Goal: Transaction & Acquisition: Book appointment/travel/reservation

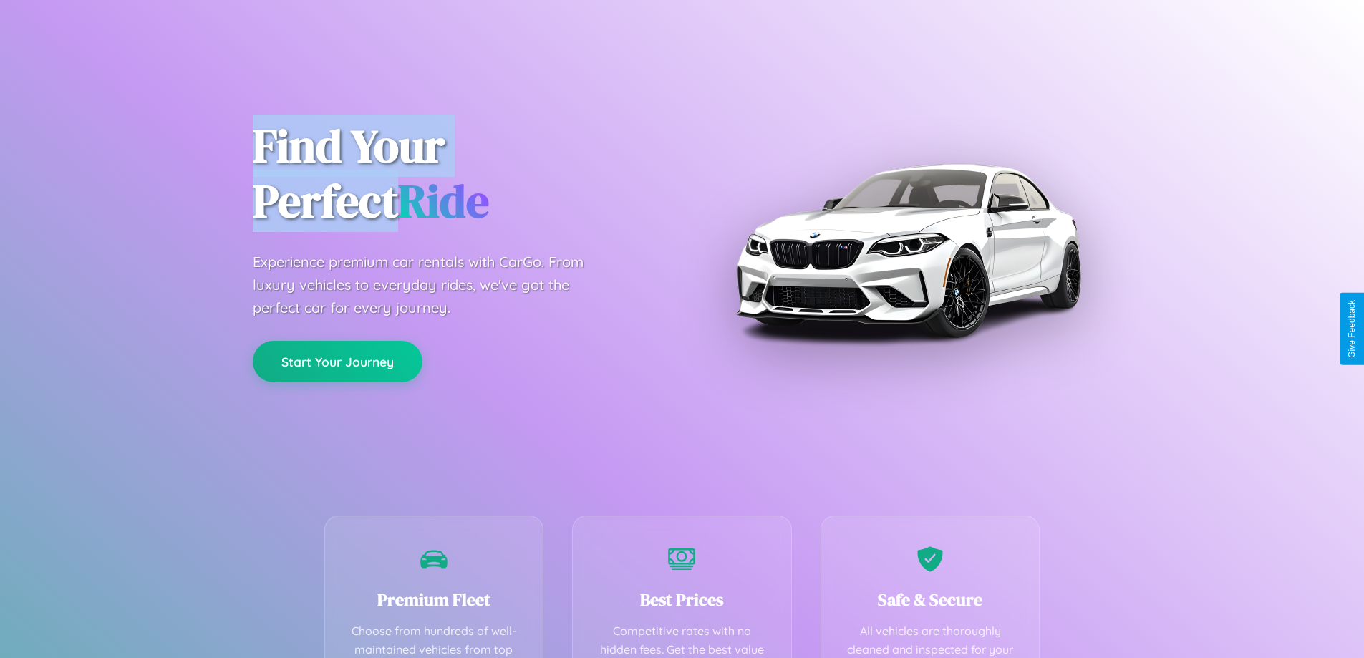
scroll to position [417, 0]
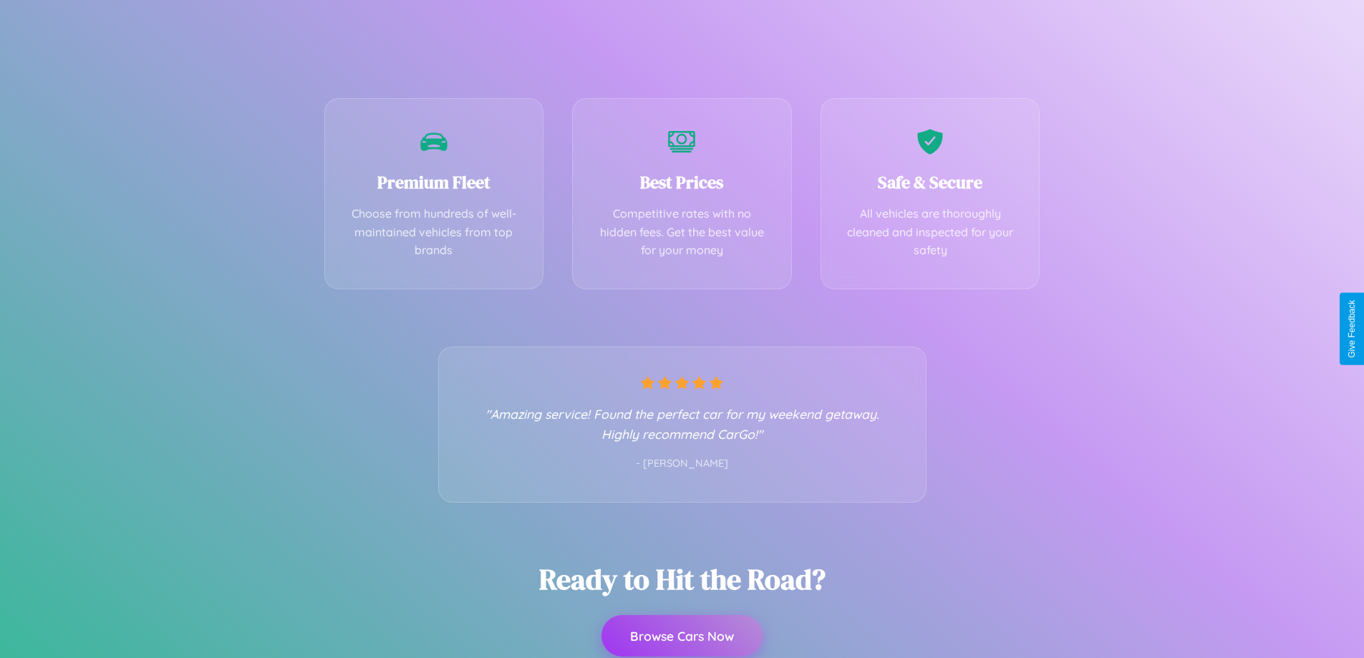
click at [682, 637] on button "Browse Cars Now" at bounding box center [681, 636] width 161 height 42
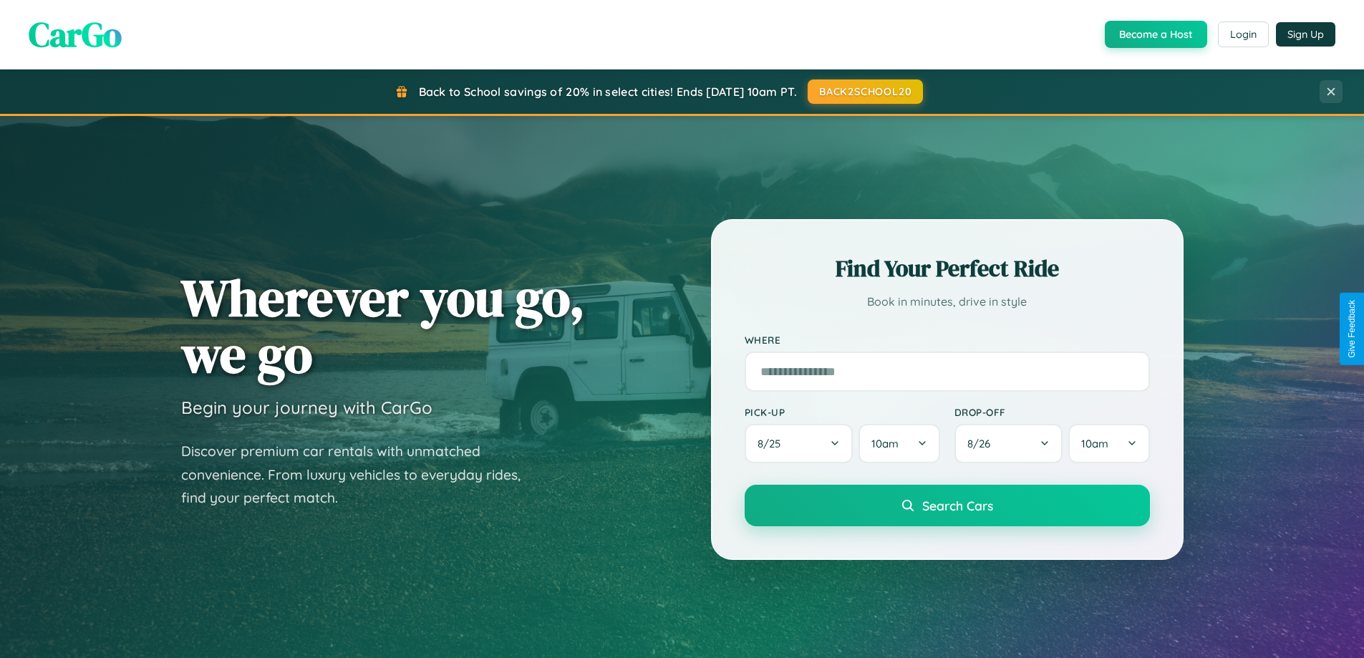
scroll to position [2755, 0]
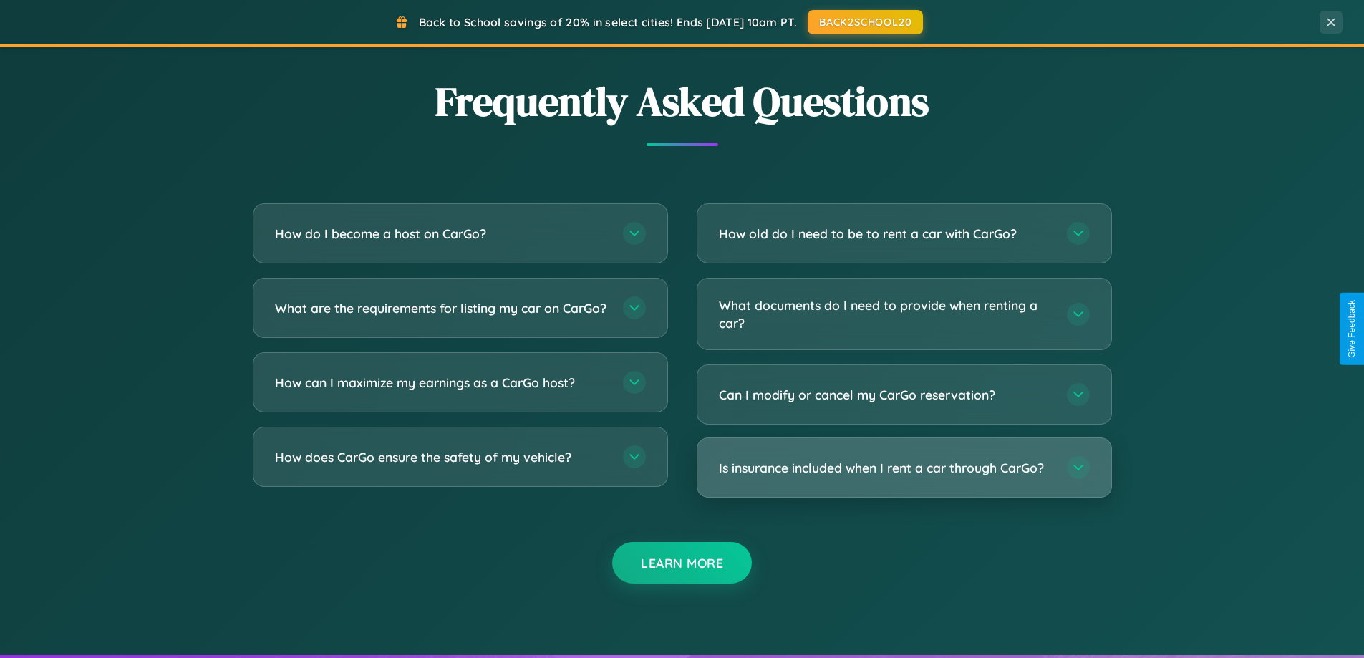
click at [903, 467] on h3 "Is insurance included when I rent a car through CarGo?" at bounding box center [886, 468] width 334 height 18
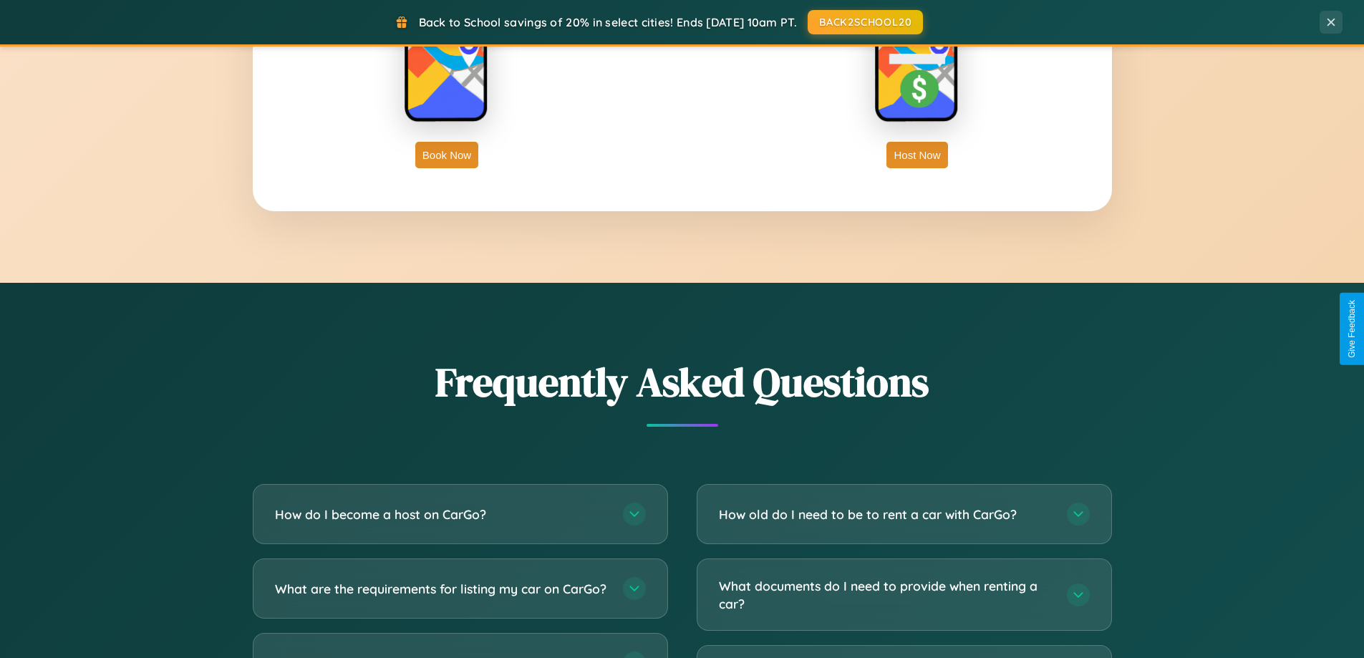
scroll to position [2472, 0]
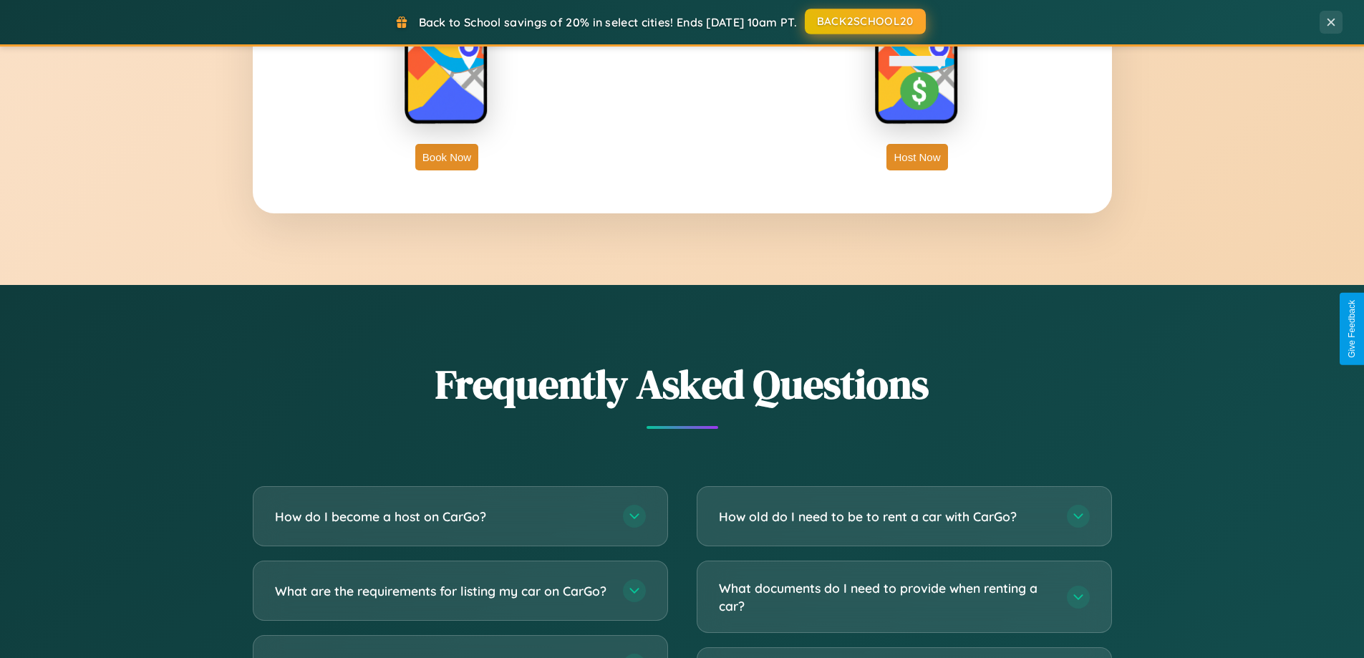
click at [864, 21] on button "BACK2SCHOOL20" at bounding box center [865, 22] width 121 height 26
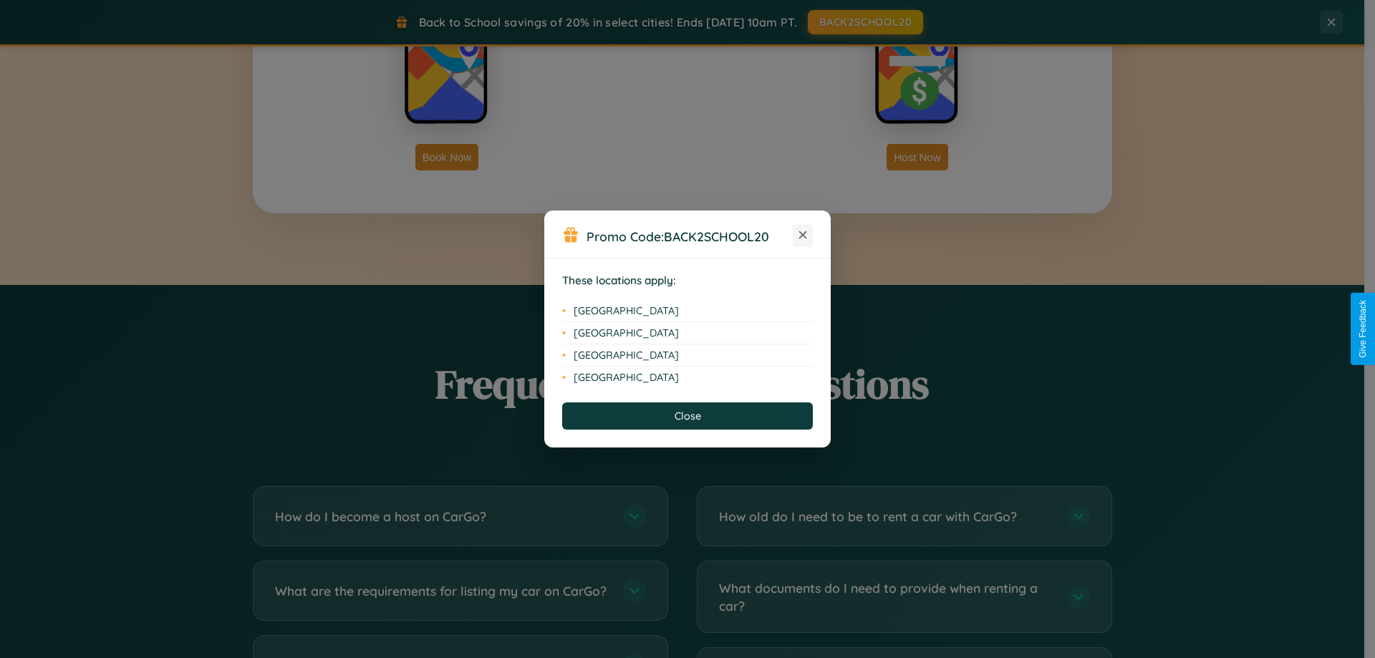
click at [803, 236] on icon at bounding box center [803, 235] width 8 height 8
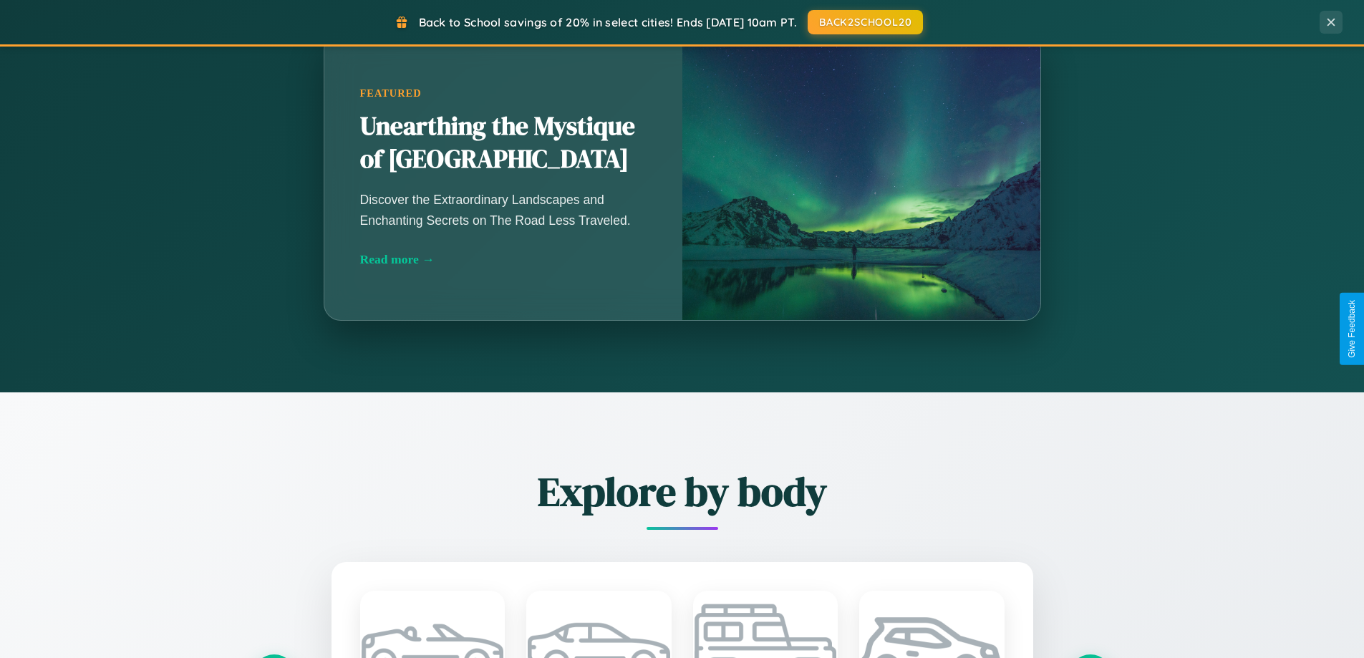
scroll to position [985, 0]
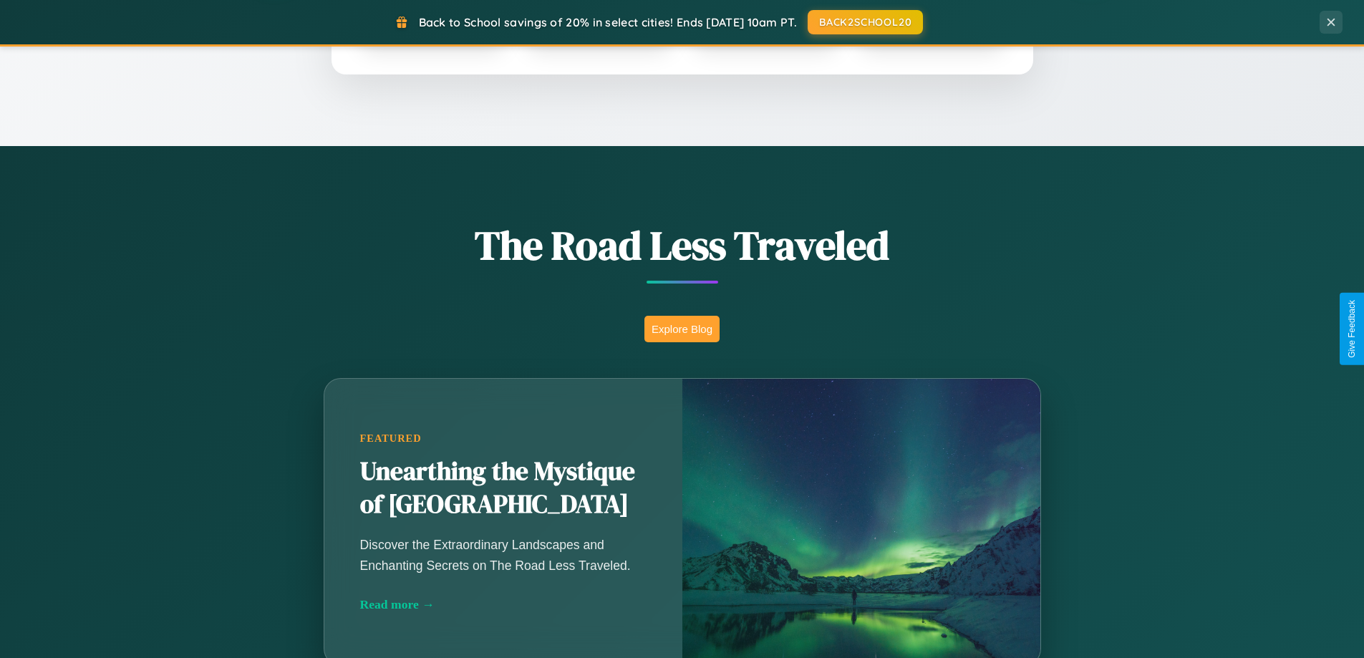
click at [682, 329] on button "Explore Blog" at bounding box center [681, 329] width 75 height 26
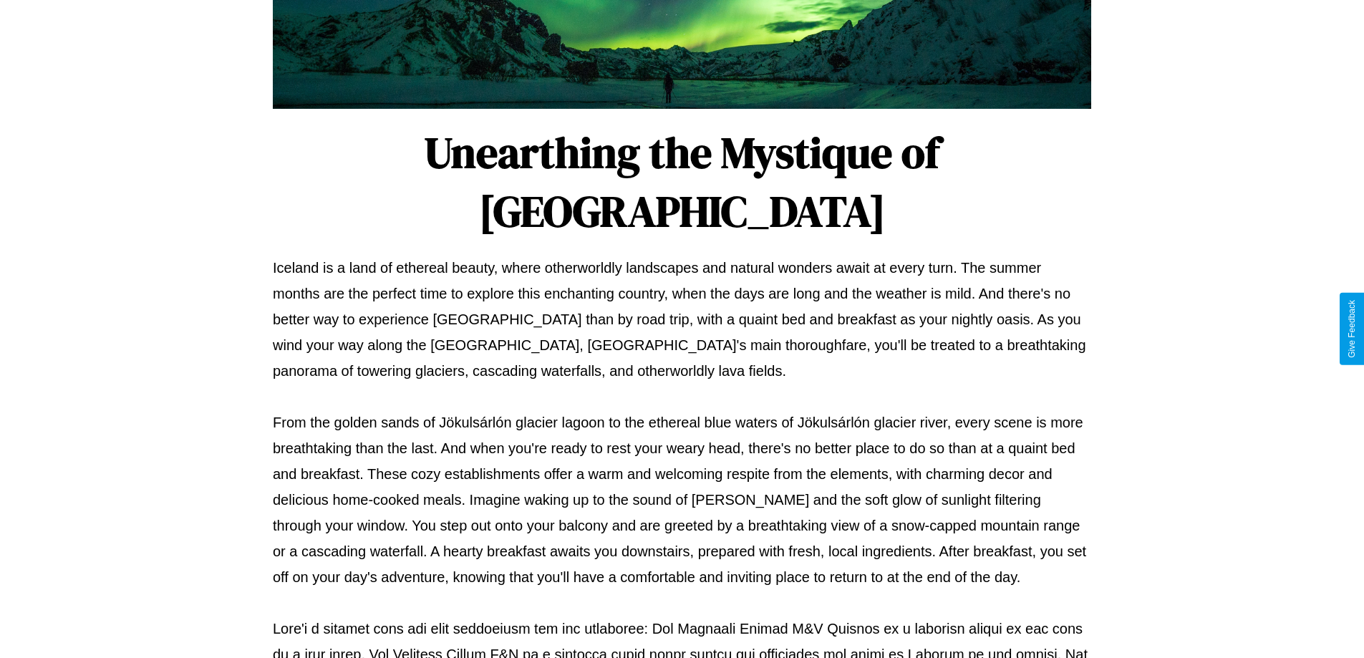
scroll to position [463, 0]
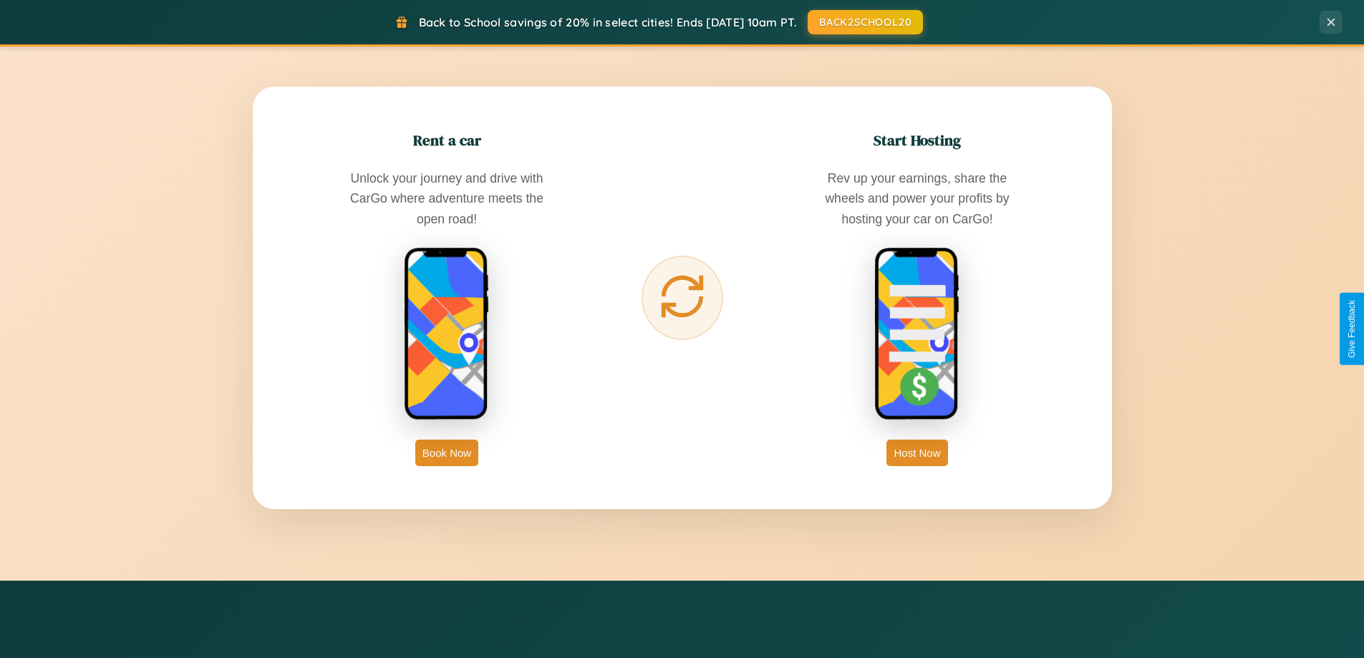
scroll to position [2300, 0]
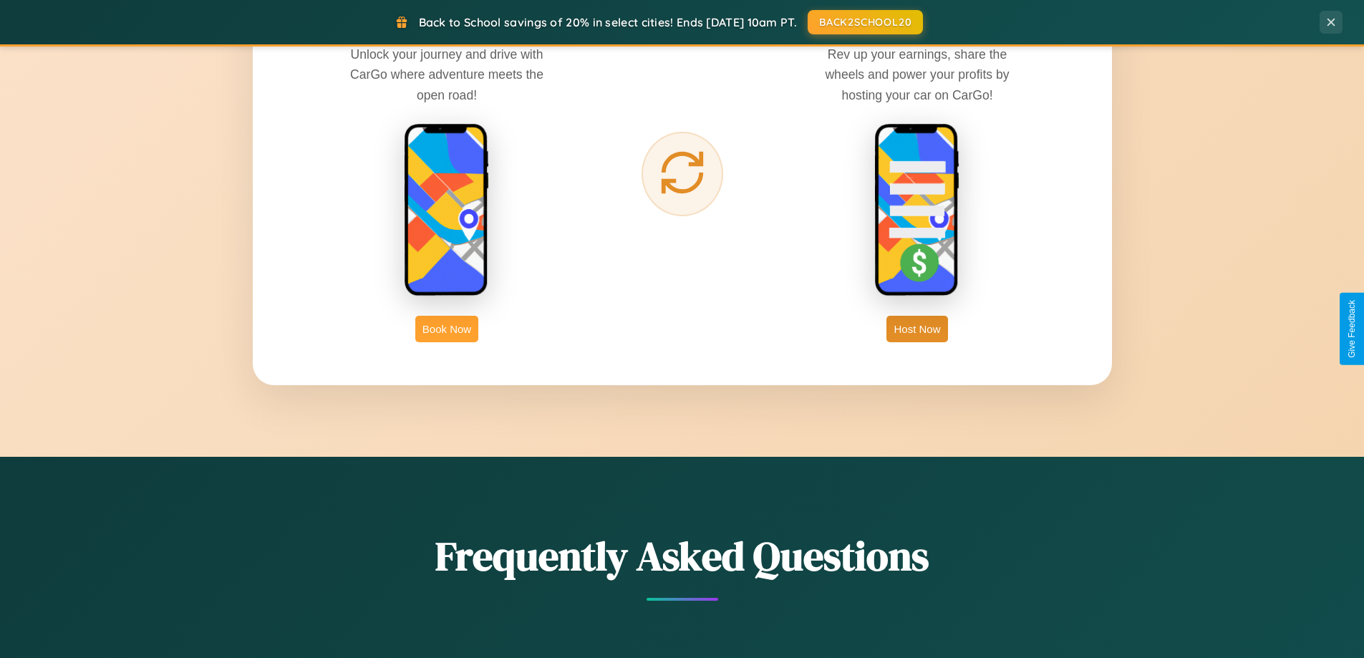
click at [447, 329] on button "Book Now" at bounding box center [446, 329] width 63 height 26
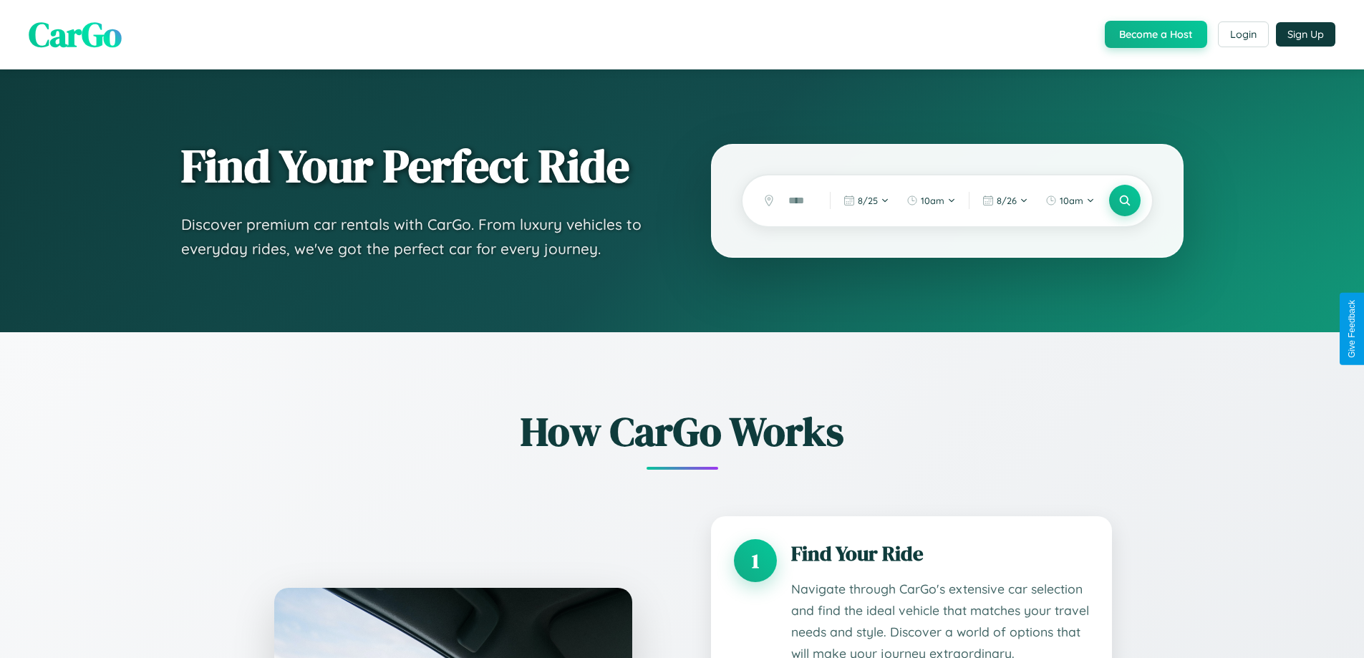
scroll to position [2088, 0]
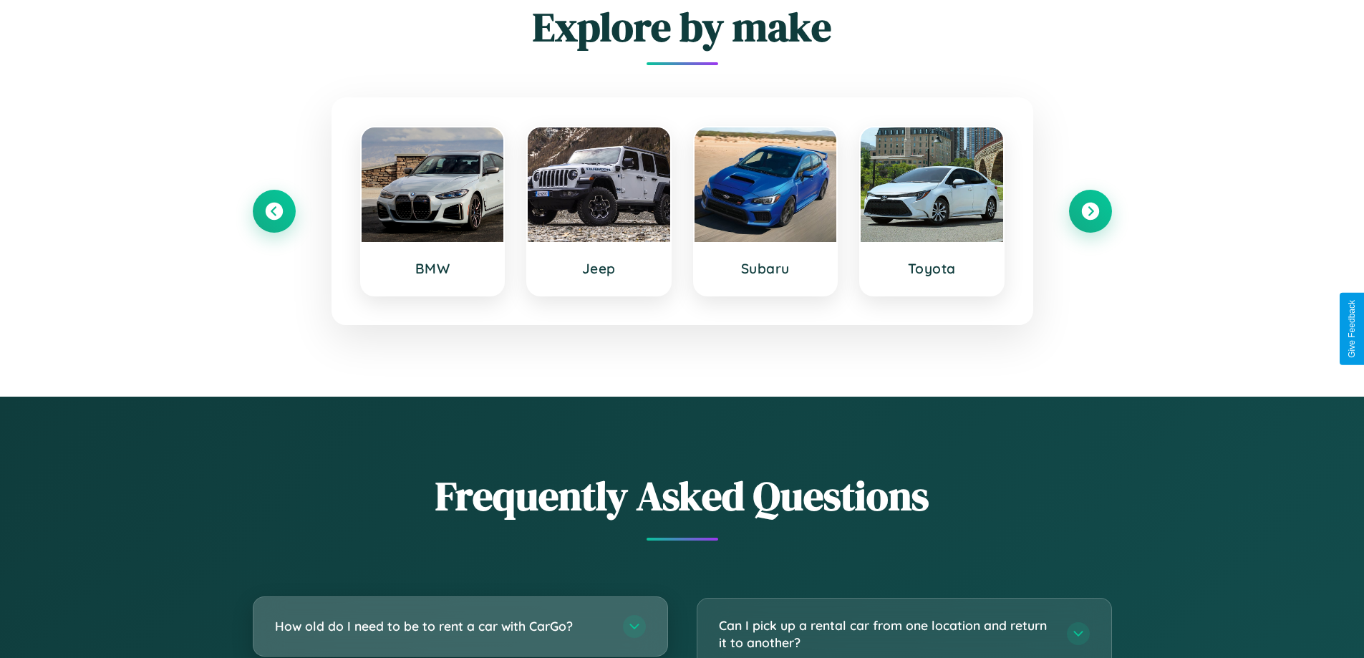
click at [460, 626] on h3 "How old do I need to be to rent a car with CarGo?" at bounding box center [442, 626] width 334 height 18
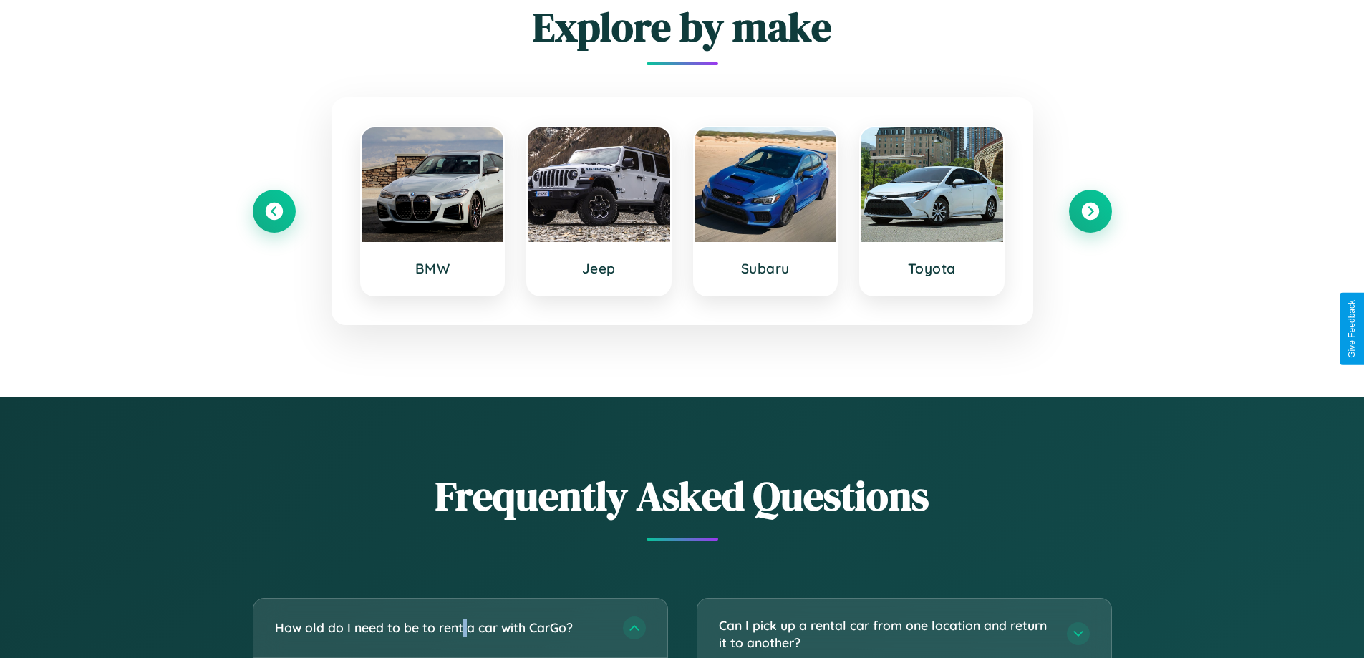
scroll to position [0, 0]
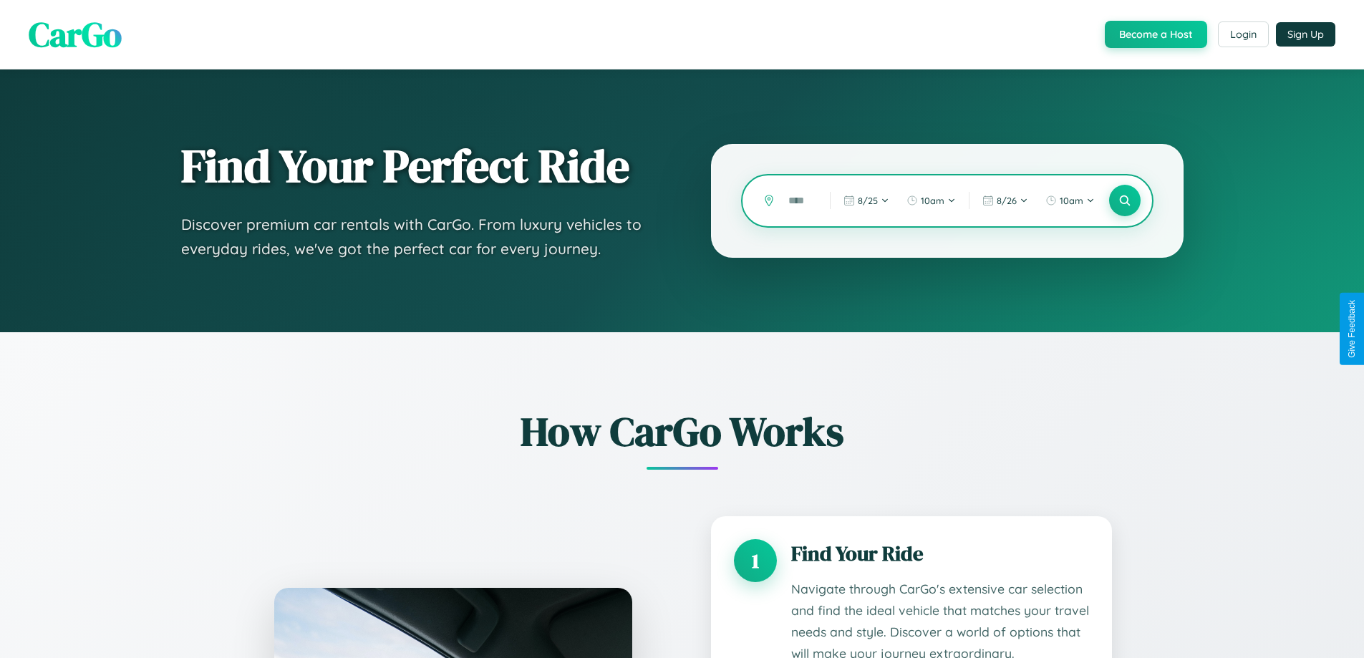
click at [798, 200] on input "text" at bounding box center [798, 200] width 34 height 25
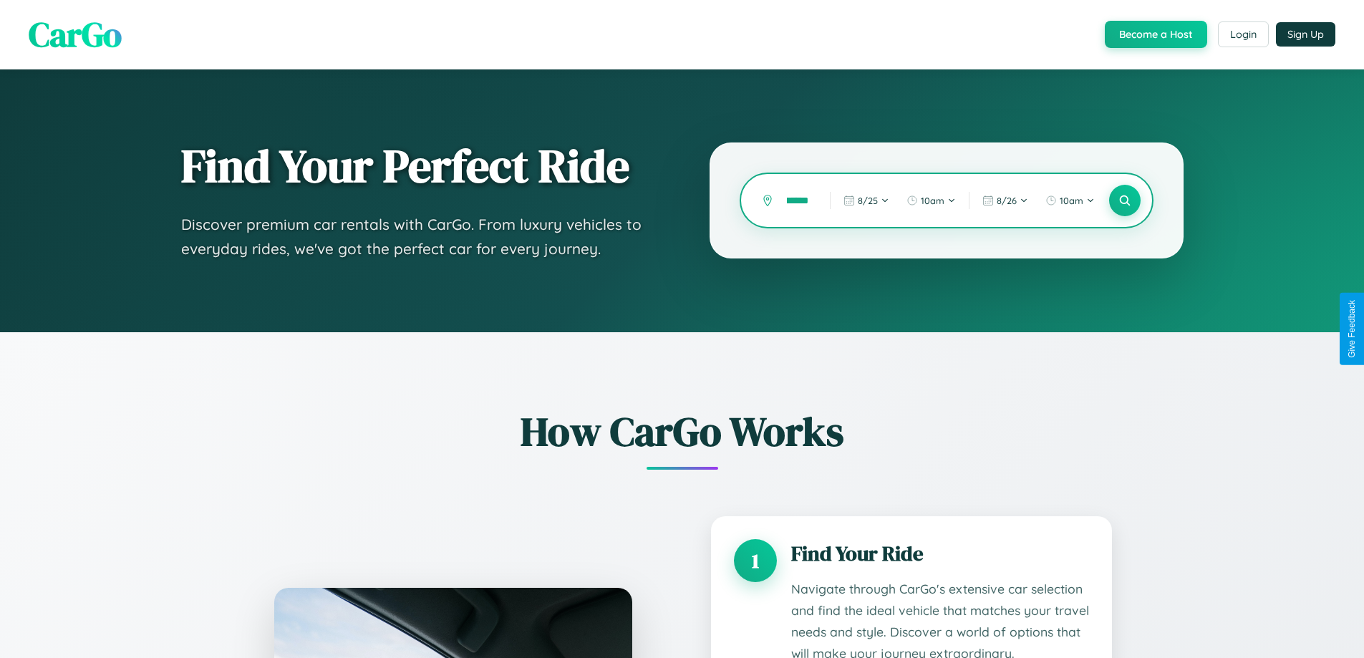
scroll to position [0, 11]
type input "******"
click at [1124, 200] on icon at bounding box center [1125, 201] width 14 height 14
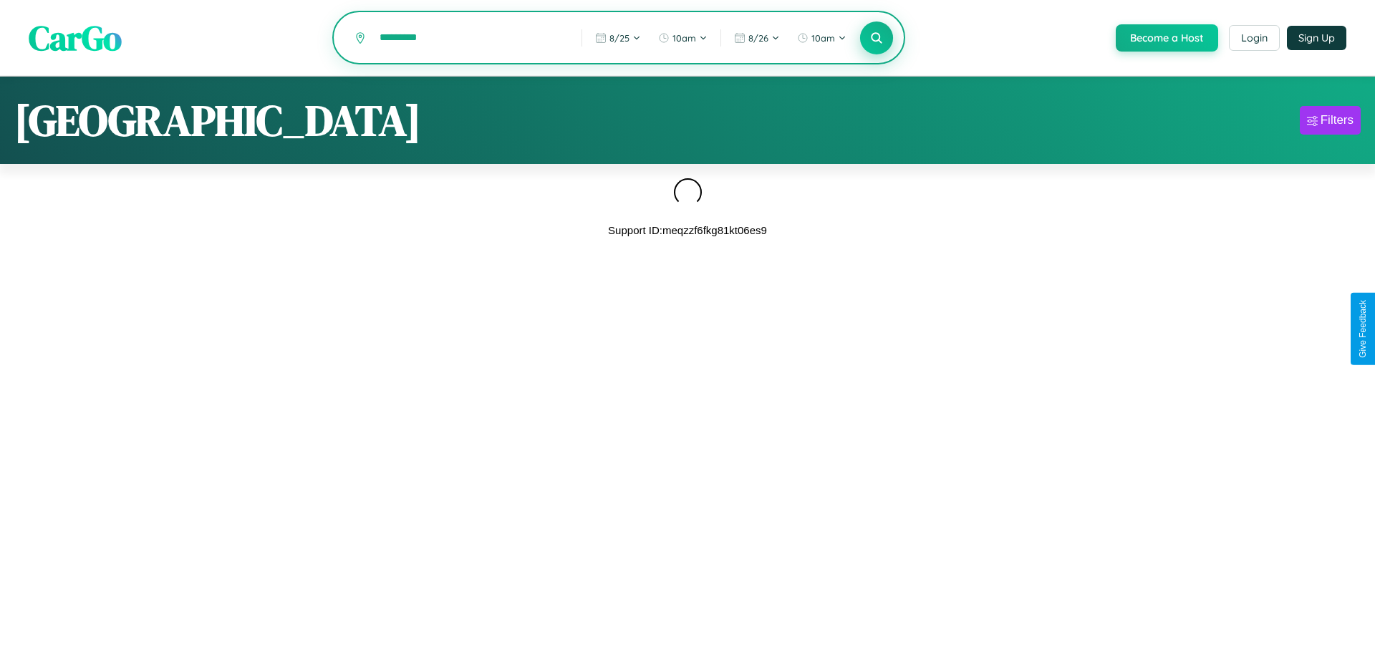
type input "*********"
click at [875, 39] on icon at bounding box center [876, 38] width 14 height 14
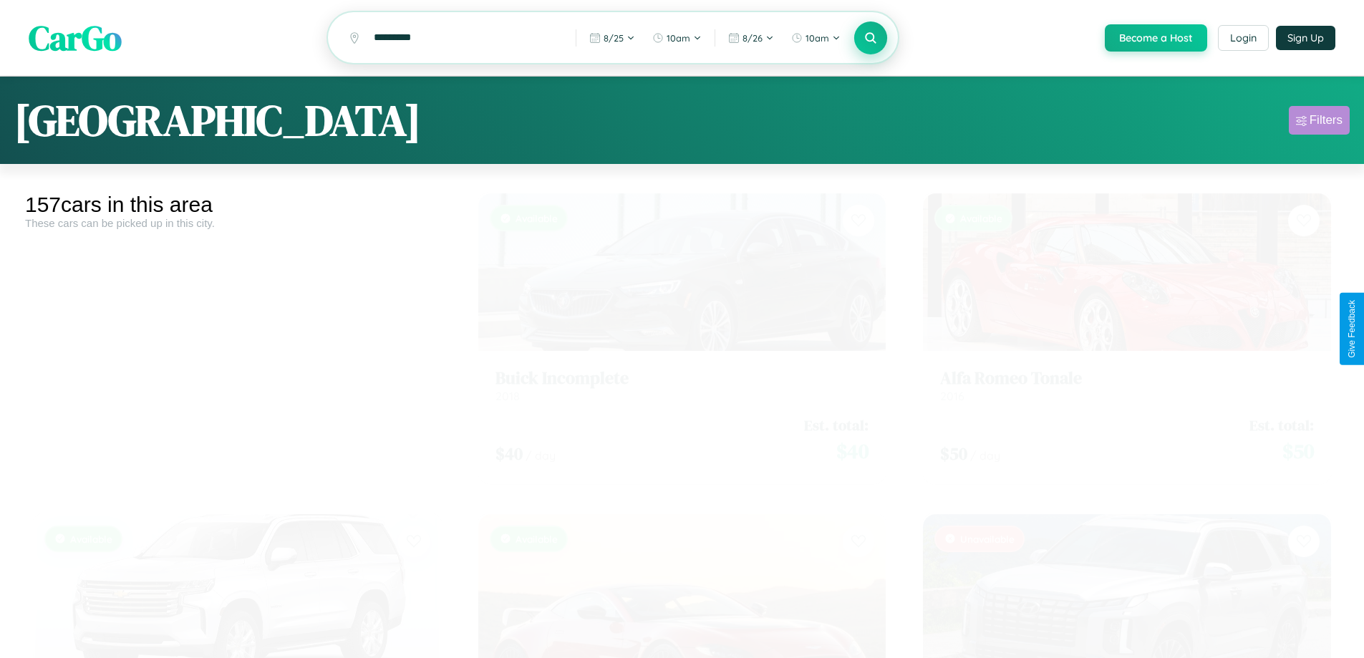
click at [1319, 122] on div "Filters" at bounding box center [1325, 120] width 33 height 14
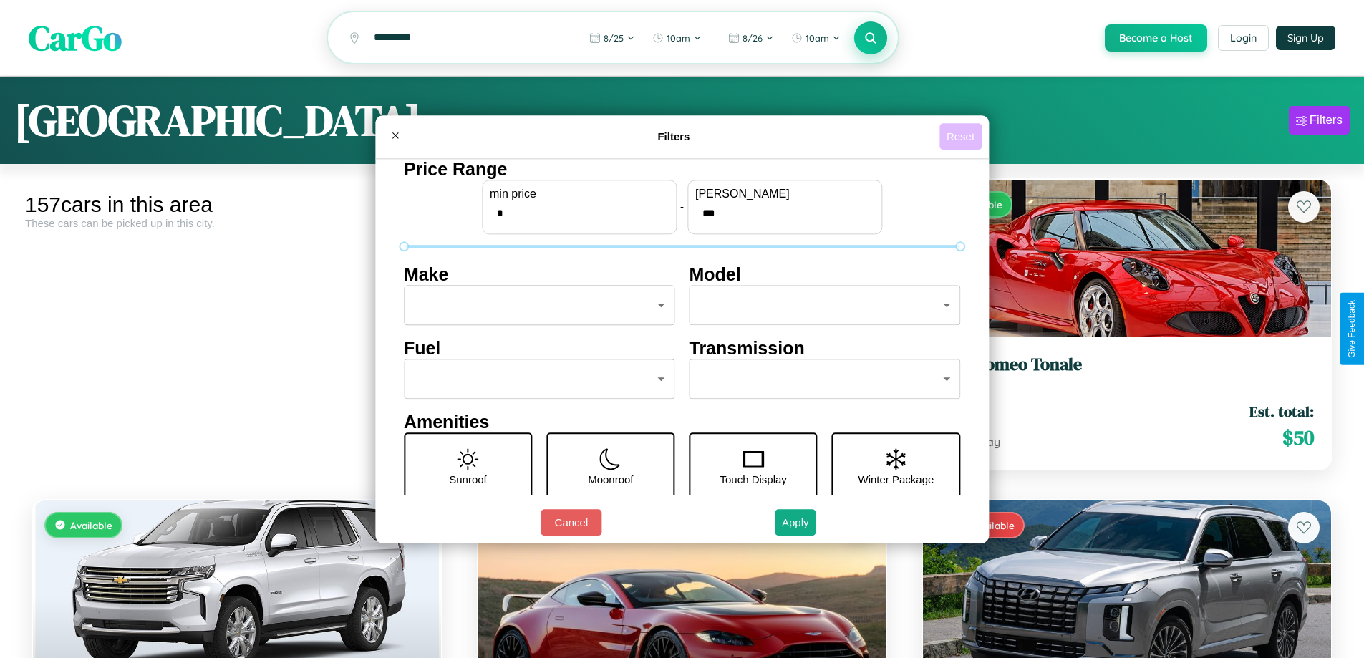
click at [962, 136] on button "Reset" at bounding box center [960, 136] width 42 height 26
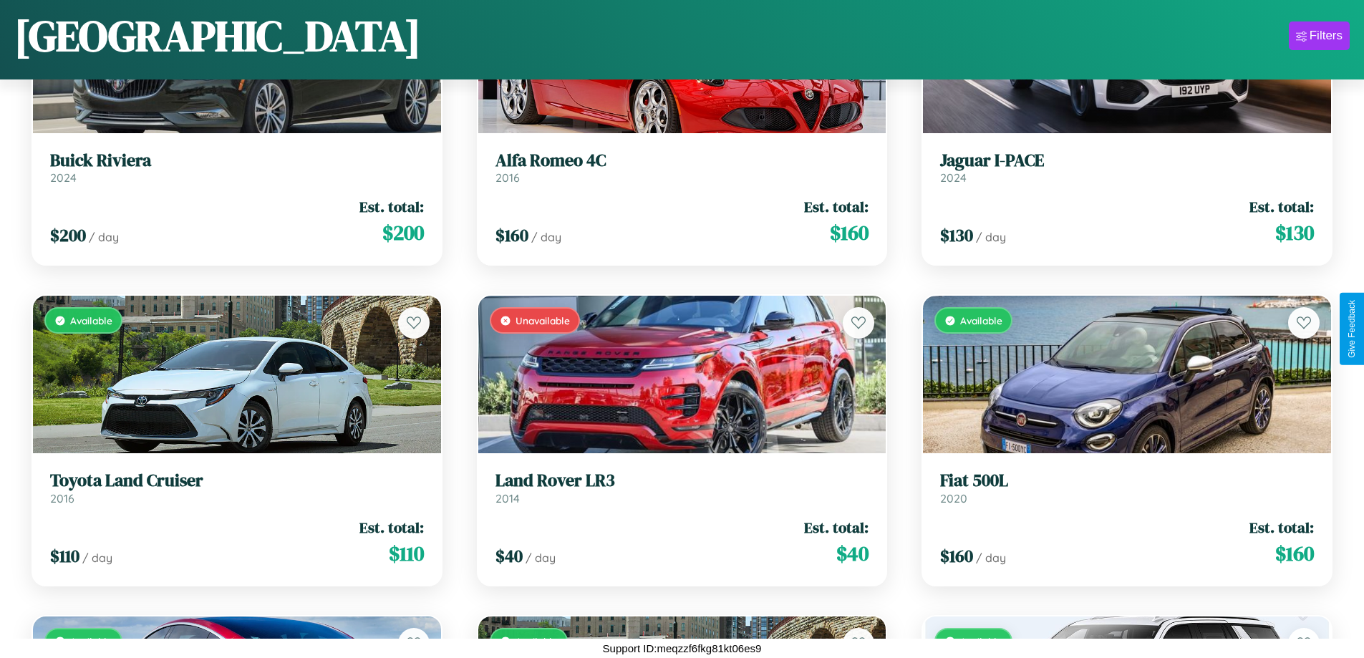
scroll to position [5652, 0]
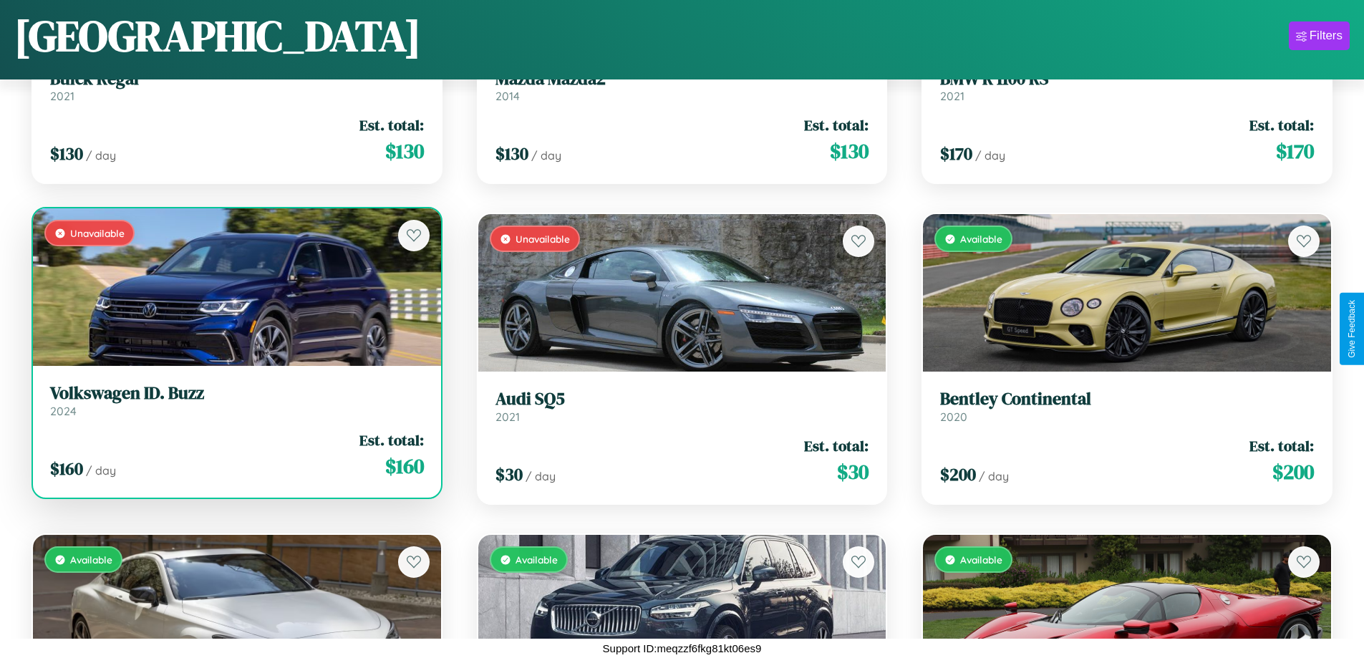
click at [235, 404] on link "Volkswagen ID. Buzz 2024" at bounding box center [237, 400] width 374 height 35
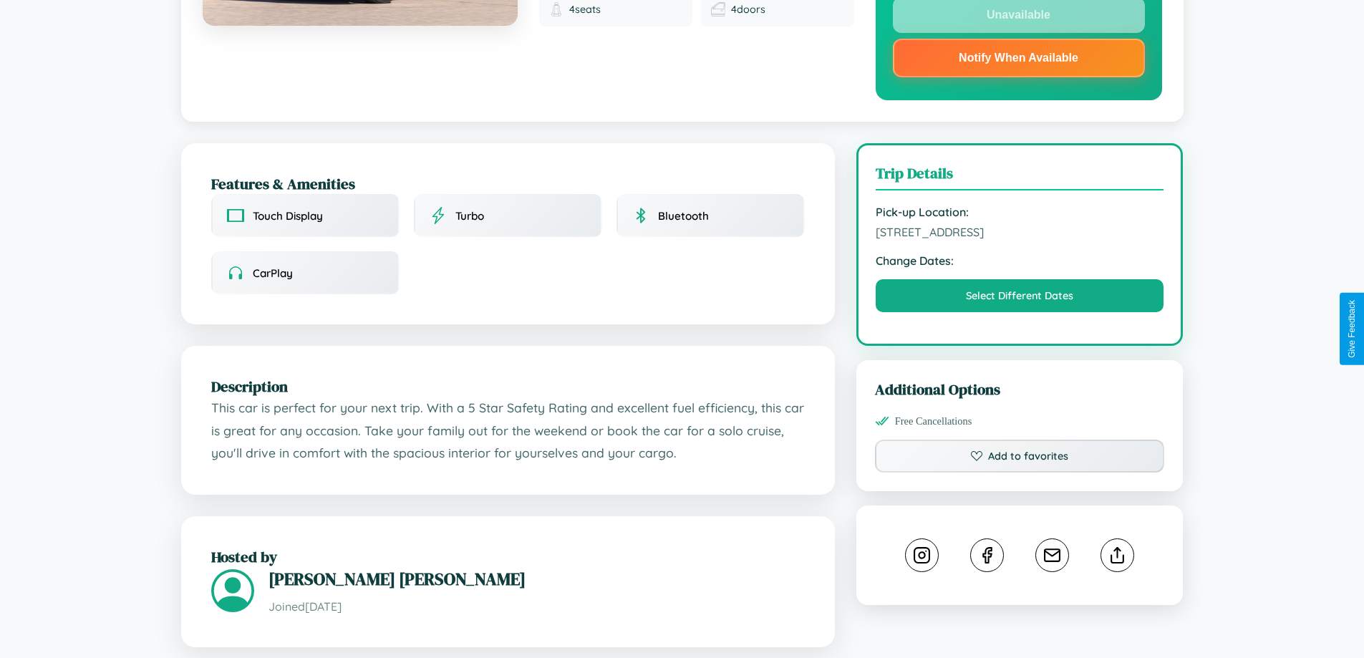
scroll to position [390, 0]
